Goal: Find specific page/section: Find specific page/section

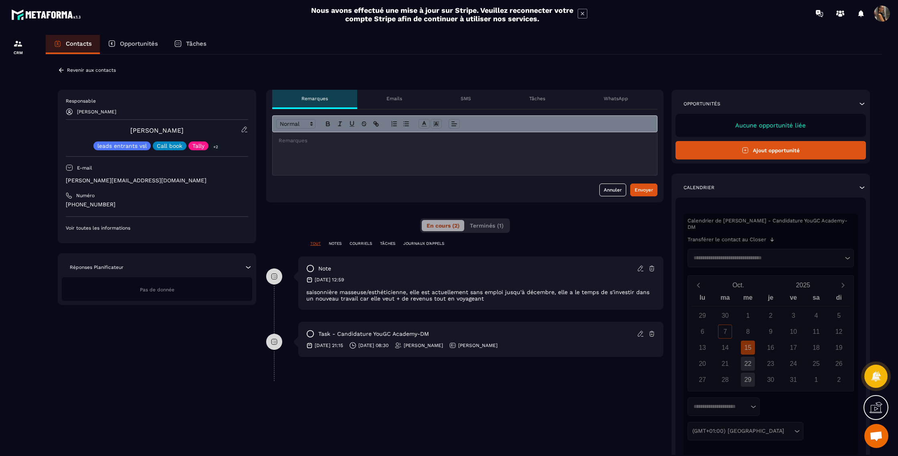
click at [640, 268] on icon at bounding box center [640, 268] width 7 height 7
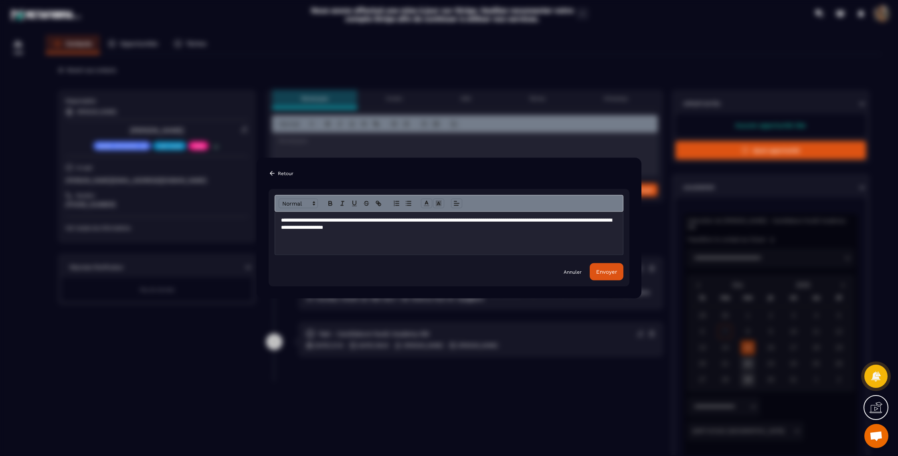
click at [601, 276] on button "Envoyer" at bounding box center [606, 271] width 34 height 17
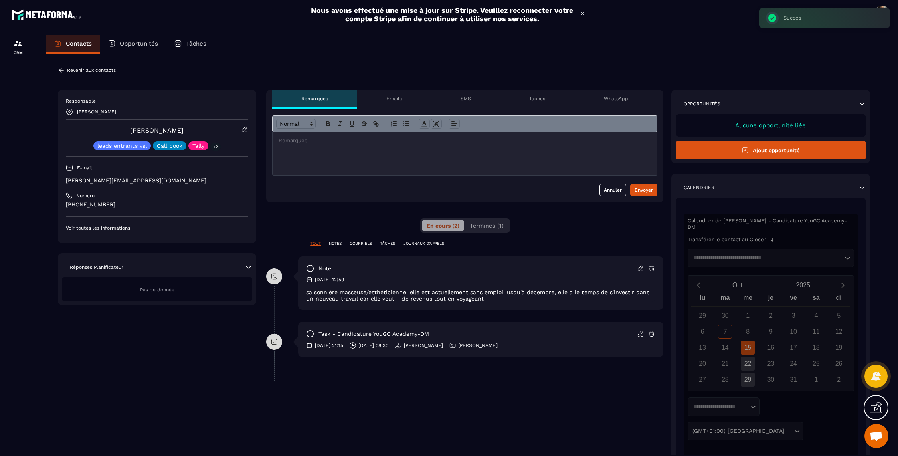
click at [67, 69] on div "Revenir aux contacts" at bounding box center [87, 70] width 58 height 7
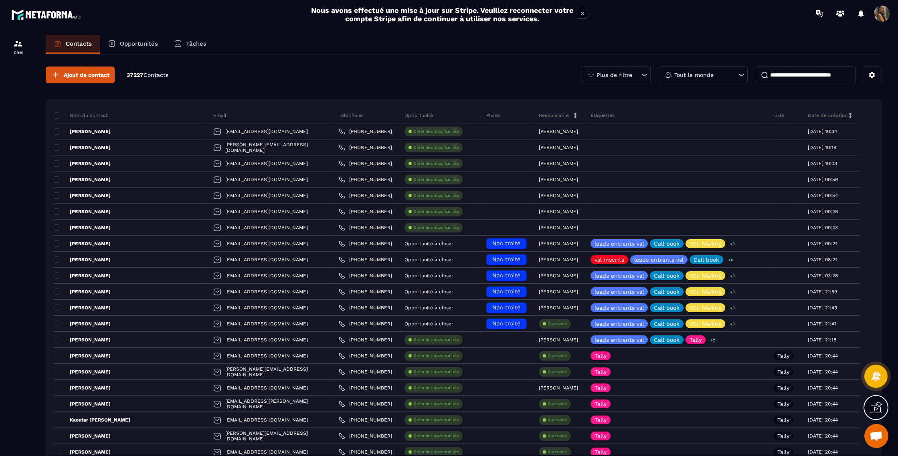
click at [783, 80] on input at bounding box center [805, 75] width 100 height 17
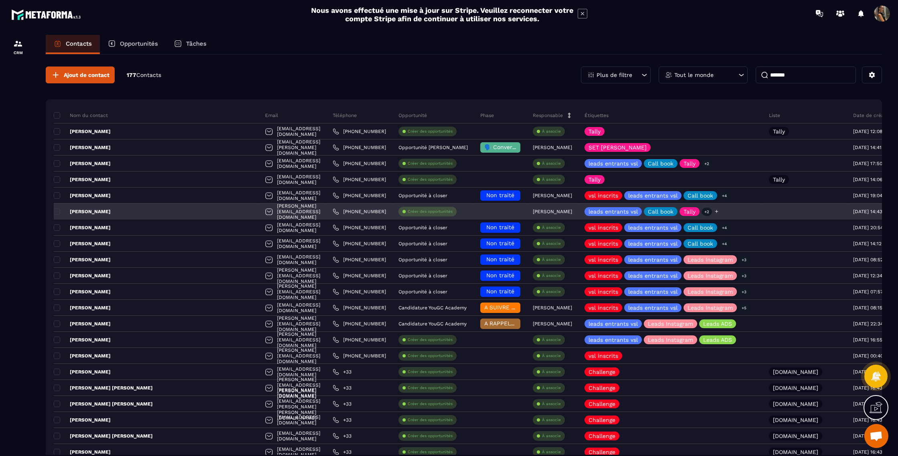
type input "*******"
click at [714, 212] on icon at bounding box center [716, 211] width 5 height 5
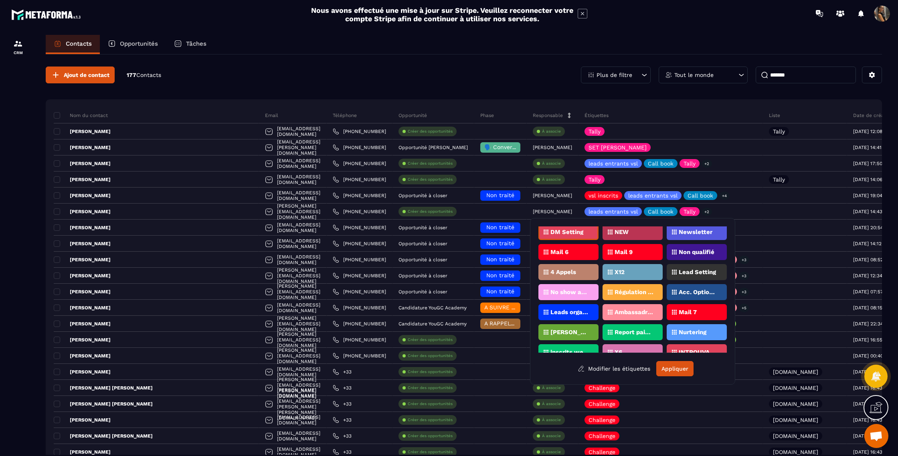
scroll to position [477, 0]
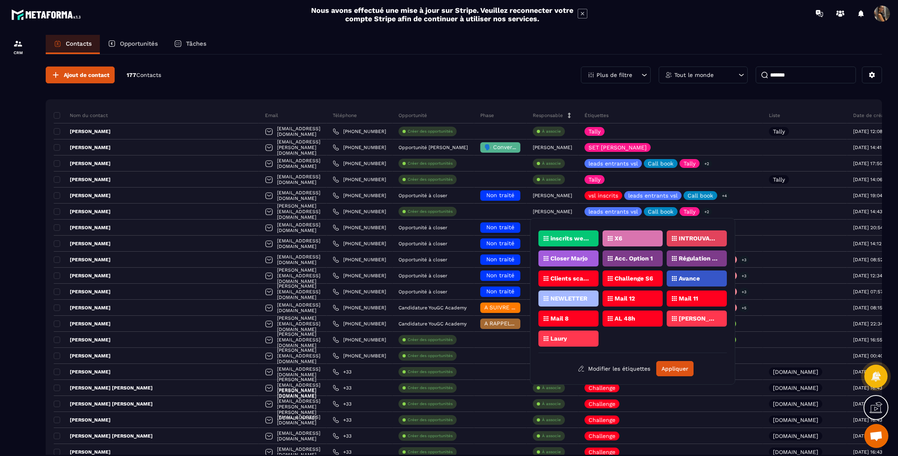
click at [593, 337] on div "Laury" at bounding box center [568, 339] width 60 height 16
click at [565, 333] on div "Laury" at bounding box center [568, 339] width 60 height 16
drag, startPoint x: 571, startPoint y: 339, endPoint x: 581, endPoint y: 341, distance: 10.7
click at [571, 339] on div "Laury" at bounding box center [568, 339] width 60 height 16
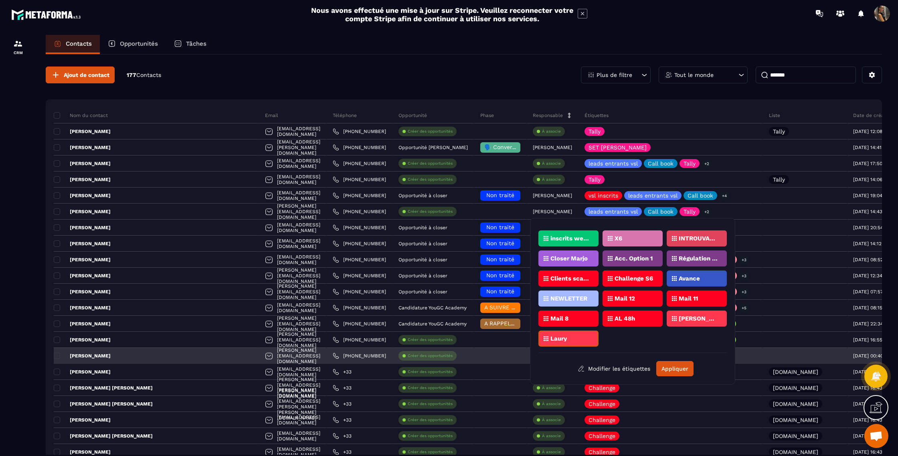
drag, startPoint x: 676, startPoint y: 368, endPoint x: 678, endPoint y: 351, distance: 16.6
click at [676, 368] on button "Appliquer" at bounding box center [674, 368] width 37 height 15
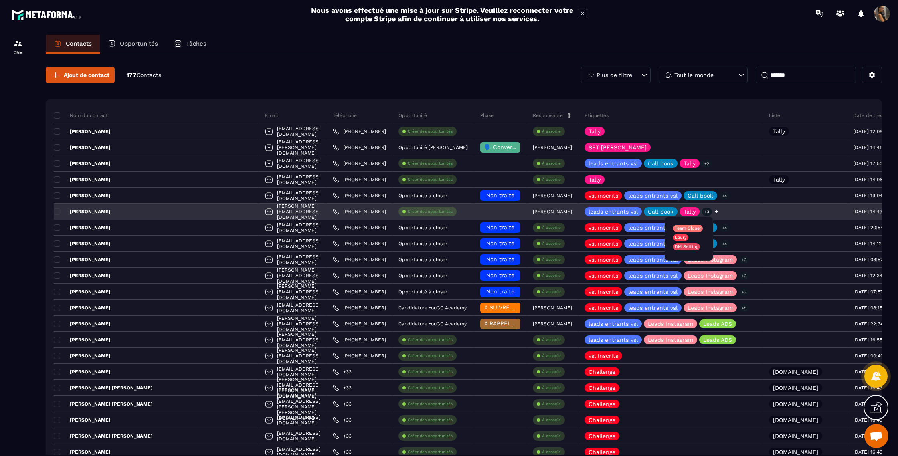
click at [701, 212] on p "+3" at bounding box center [706, 212] width 10 height 8
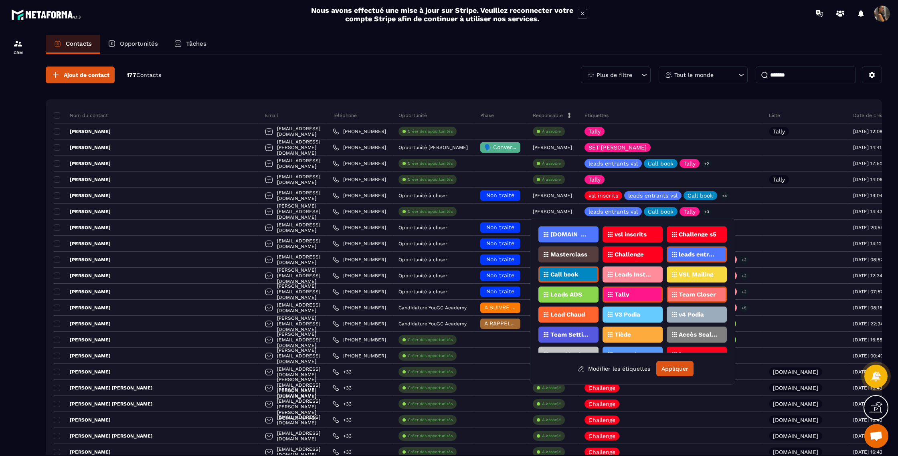
drag, startPoint x: 804, startPoint y: 75, endPoint x: 684, endPoint y: 73, distance: 120.6
click at [684, 73] on div "Plus de filtre Tout le monde *******" at bounding box center [731, 75] width 301 height 17
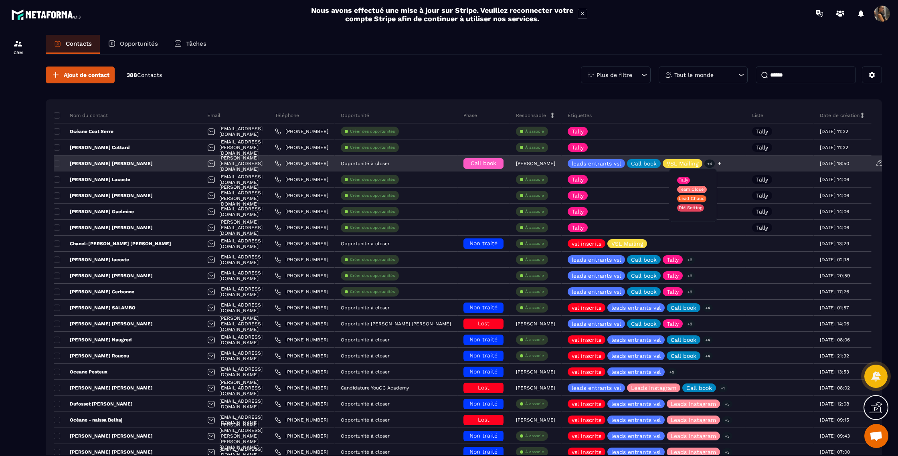
click at [704, 165] on p "+4" at bounding box center [709, 163] width 10 height 8
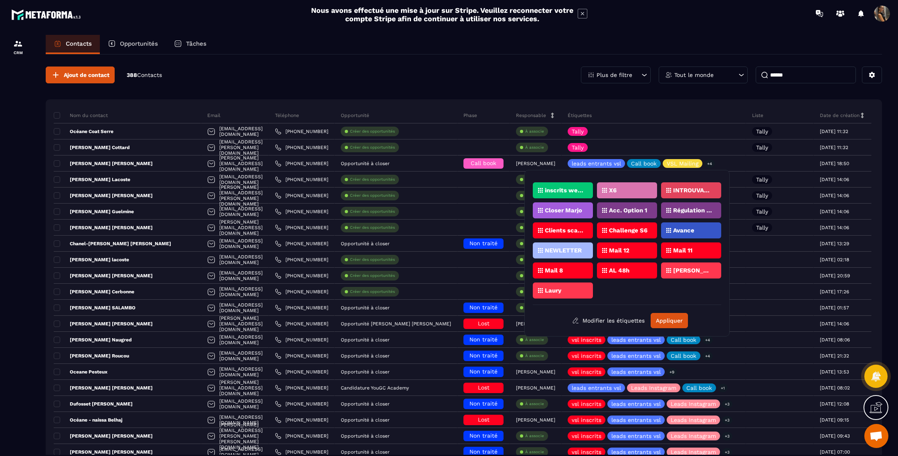
click at [581, 287] on div "Laury" at bounding box center [563, 291] width 60 height 16
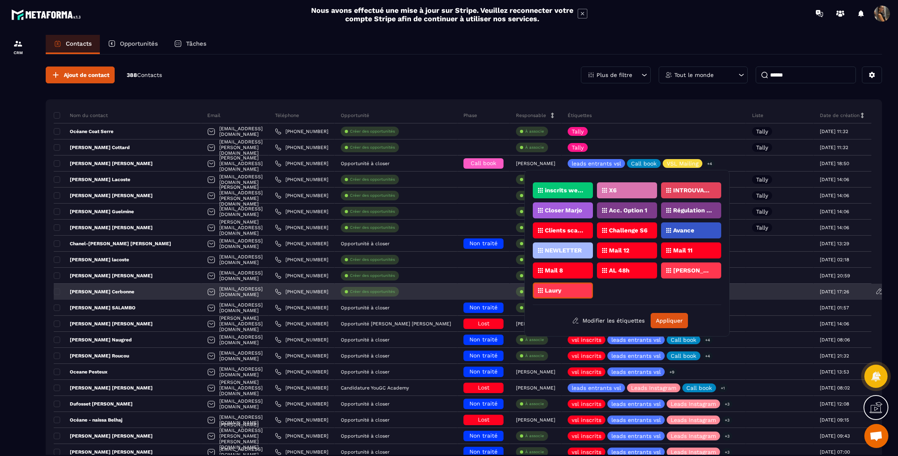
drag, startPoint x: 664, startPoint y: 318, endPoint x: 668, endPoint y: 296, distance: 21.9
click at [664, 318] on button "Appliquer" at bounding box center [668, 320] width 37 height 15
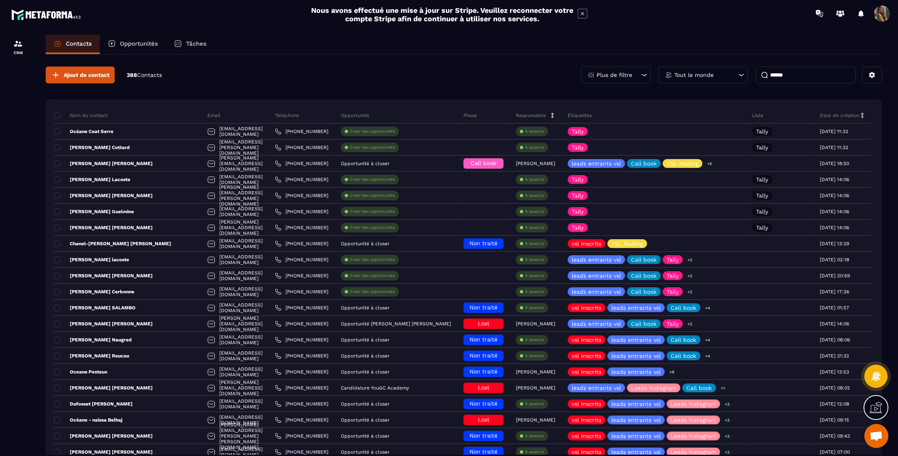
drag, startPoint x: 799, startPoint y: 75, endPoint x: 749, endPoint y: 75, distance: 50.5
click at [749, 75] on div "Plus de filtre Tout le monde ******" at bounding box center [731, 75] width 301 height 17
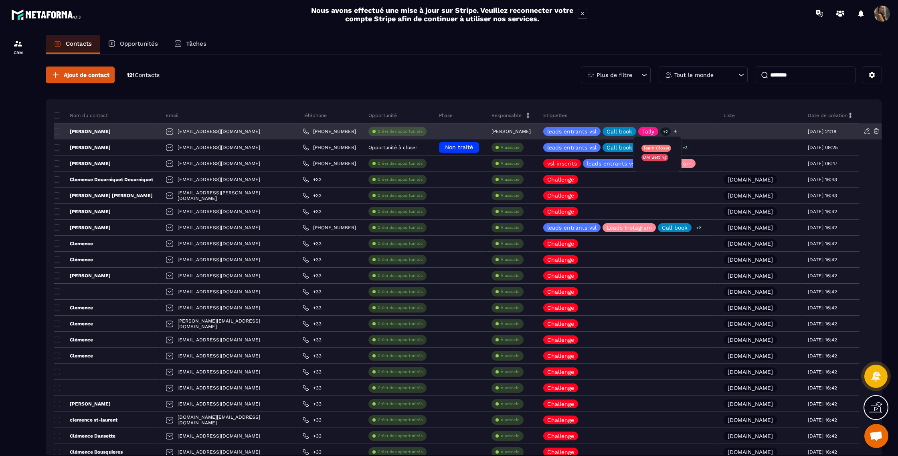
click at [660, 130] on p "+2" at bounding box center [665, 131] width 10 height 8
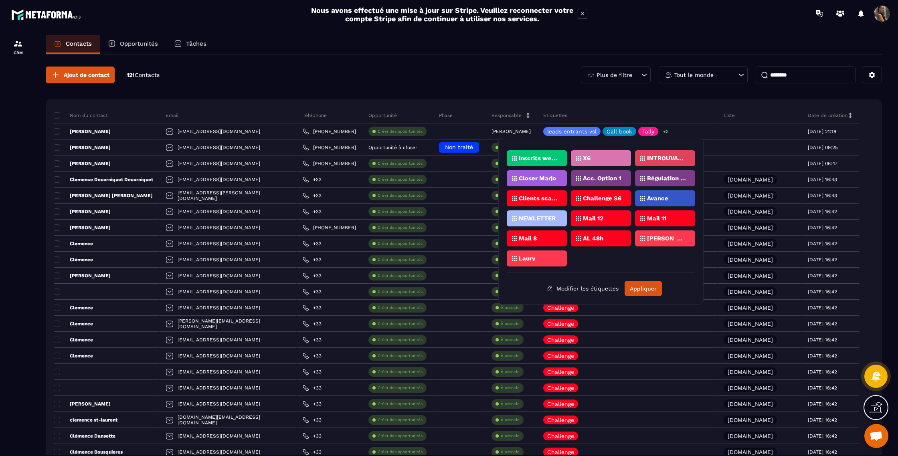
click at [549, 264] on div "Laury" at bounding box center [537, 258] width 60 height 16
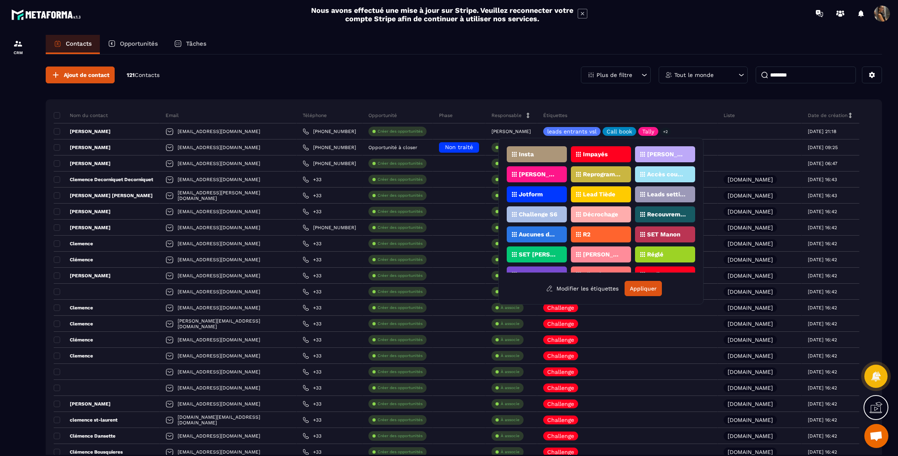
scroll to position [0, 0]
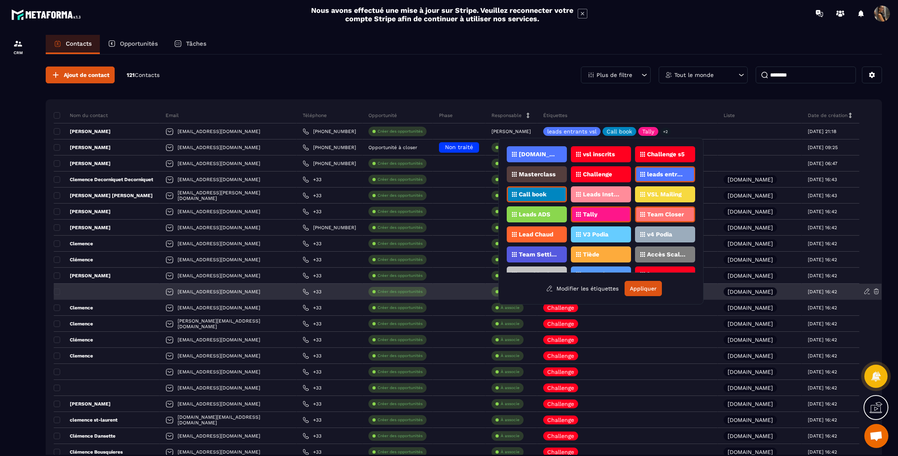
click at [653, 289] on button "Appliquer" at bounding box center [642, 288] width 37 height 15
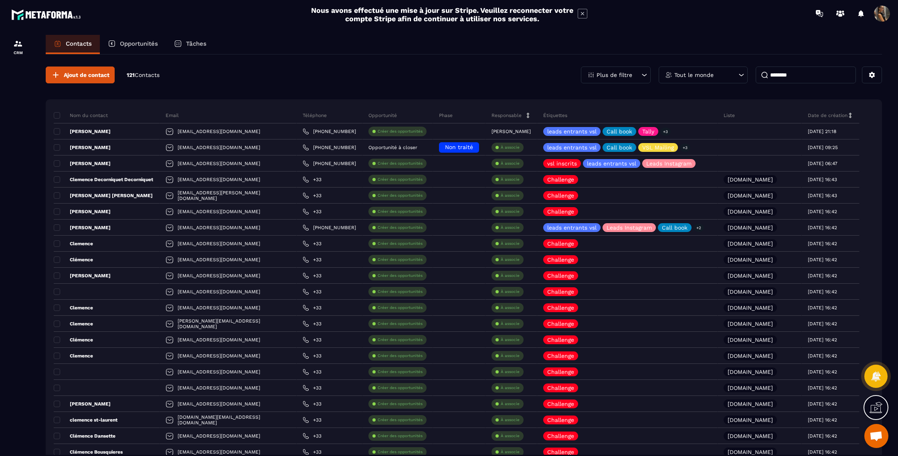
drag, startPoint x: 808, startPoint y: 73, endPoint x: 752, endPoint y: 77, distance: 56.3
click at [752, 77] on div "Plus de filtre Tout le monde ********" at bounding box center [731, 75] width 301 height 17
type input "*****"
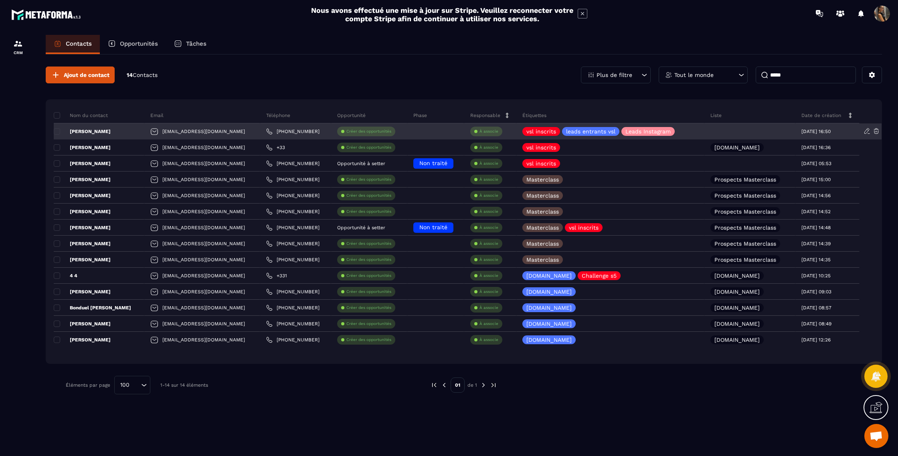
click at [107, 131] on p "[PERSON_NAME]" at bounding box center [82, 131] width 57 height 6
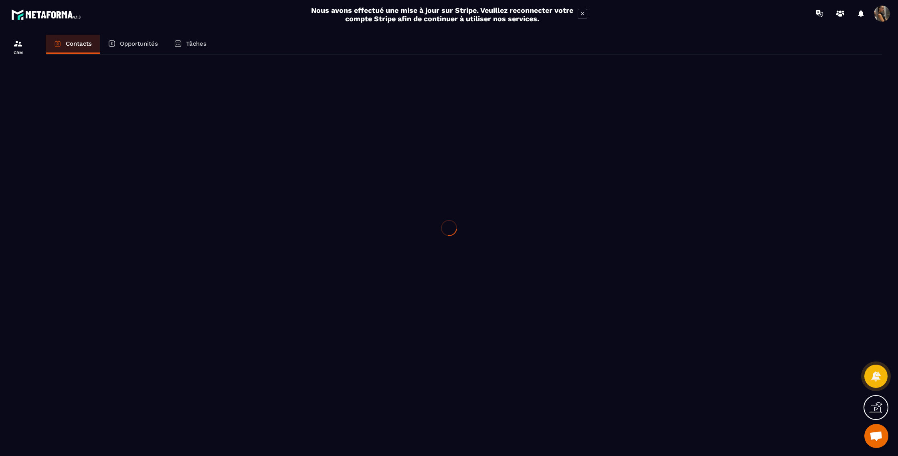
click at [107, 131] on div at bounding box center [449, 228] width 898 height 456
